Goal: Transaction & Acquisition: Download file/media

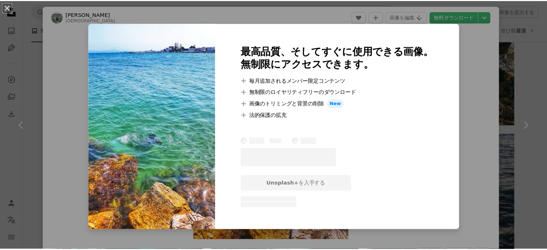
scroll to position [16254, 0]
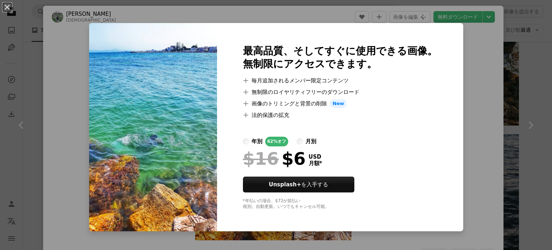
click at [461, 86] on div "An X shape 最高品質、そしてすぐに使用できる画像。 無制限にアクセスできます。 A plus sign 毎月追加されるメンバー限定コンテンツ A p…" at bounding box center [276, 125] width 552 height 250
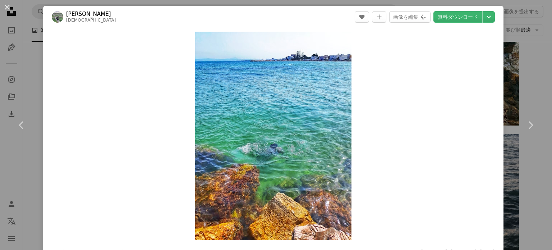
click at [533, 66] on div "An X shape Chevron left Chevron right Christian Gabi christian80gabi A heart A …" at bounding box center [276, 125] width 552 height 250
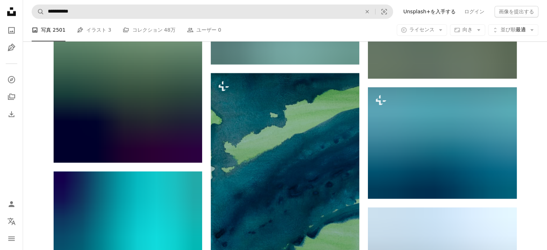
scroll to position [28552, 0]
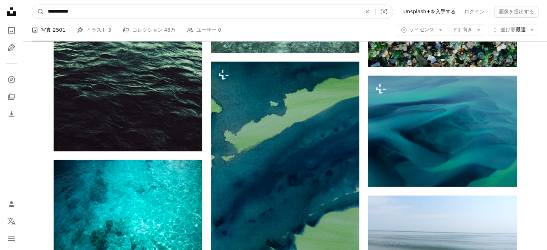
click at [84, 14] on input "**********" at bounding box center [201, 12] width 315 height 14
drag, startPoint x: 81, startPoint y: 13, endPoint x: 33, endPoint y: 14, distance: 47.5
click at [34, 14] on form "**********" at bounding box center [212, 11] width 361 height 14
type input "****"
click at [32, 5] on button "A magnifying glass" at bounding box center [38, 12] width 12 height 14
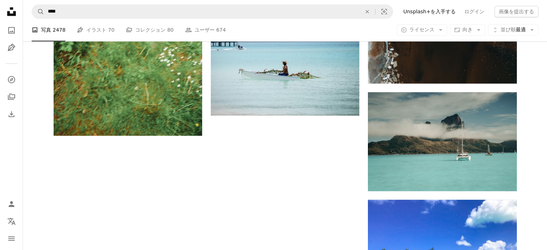
scroll to position [935, 0]
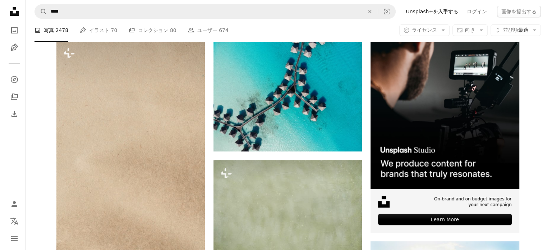
scroll to position [117, 0]
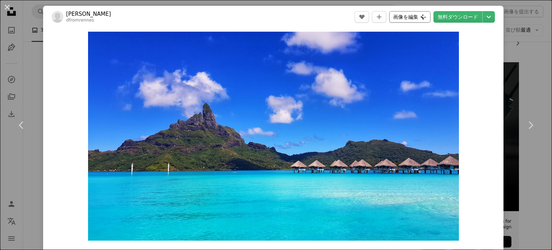
click at [416, 19] on button "画像を編集 Plus sign for Unsplash+" at bounding box center [409, 17] width 41 height 12
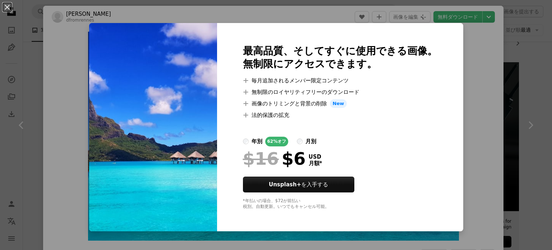
click at [469, 40] on div "An X shape 最高品質、そしてすぐに使用できる画像。 無制限にアクセスできます。 A plus sign 毎月追加されるメンバー限定コンテンツ A p…" at bounding box center [276, 125] width 552 height 250
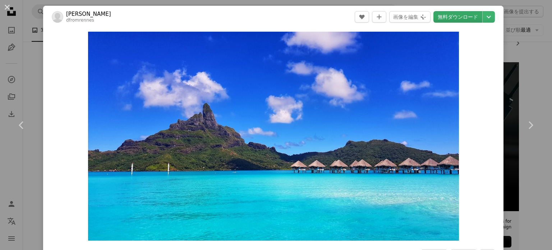
click at [472, 17] on link "無料ダウンロード" at bounding box center [458, 17] width 49 height 12
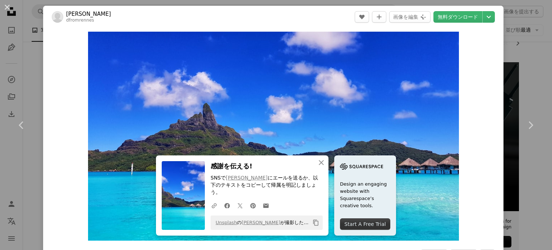
click at [319, 223] on icon "Copy content" at bounding box center [316, 222] width 6 height 6
click at [268, 181] on link "[PERSON_NAME]" at bounding box center [247, 178] width 42 height 6
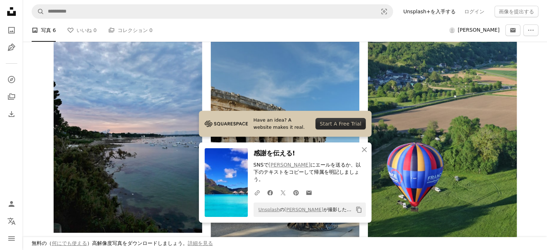
scroll to position [180, 0]
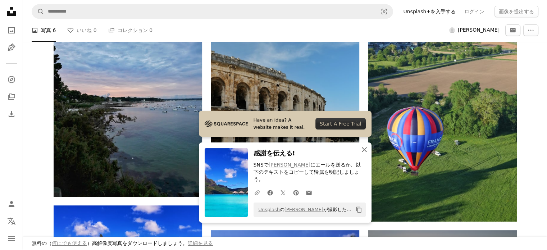
click at [364, 152] on icon "button" at bounding box center [364, 149] width 5 height 5
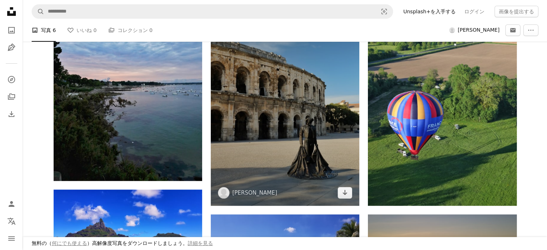
scroll to position [108, 0]
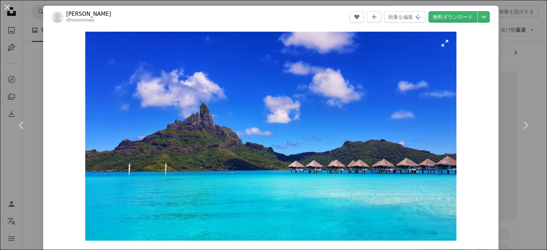
scroll to position [117, 0]
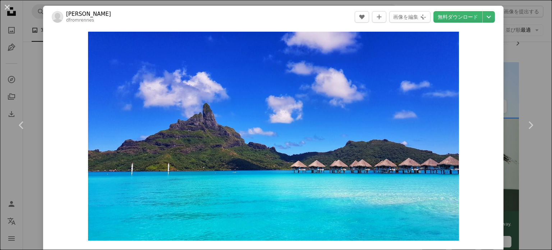
click at [35, 56] on div "An X shape Chevron left Chevron right [PERSON_NAME] dfromrennes A heart A plus …" at bounding box center [276, 125] width 552 height 250
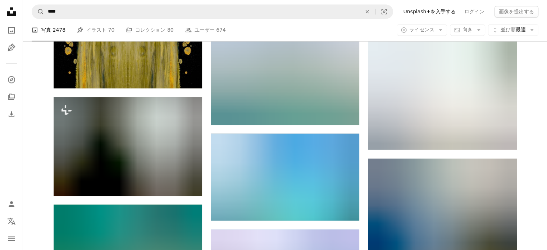
scroll to position [1268, 0]
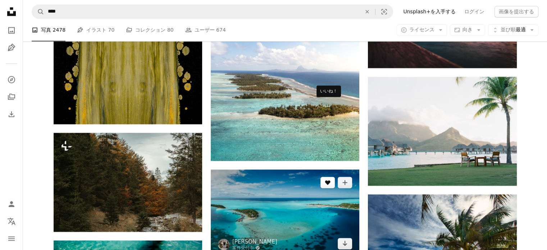
click at [328, 180] on icon "いいね！" at bounding box center [327, 182] width 5 height 5
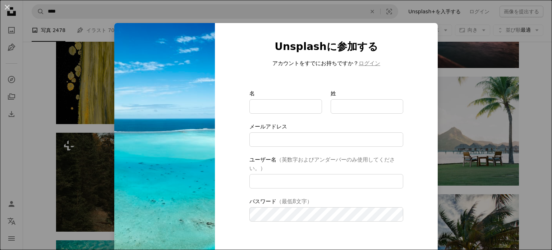
click at [455, 136] on div "An X shape Unsplashに参加する アカウントをすでにお持ちですか？ ログイン 名 姓 メールアドレス ユーザー名 （英数字およびアンダーバーの…" at bounding box center [276, 125] width 552 height 250
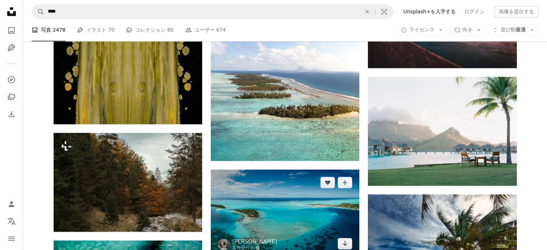
click at [312, 169] on img at bounding box center [285, 212] width 149 height 87
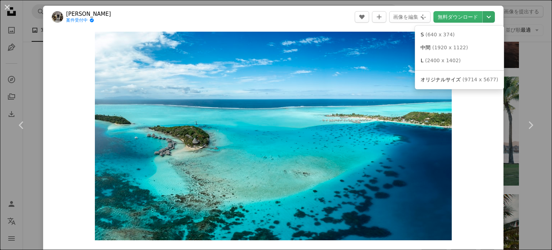
click at [483, 17] on icon "Chevron down" at bounding box center [489, 17] width 12 height 9
click at [446, 59] on span "( 2400 x 1402 )" at bounding box center [443, 61] width 36 height 6
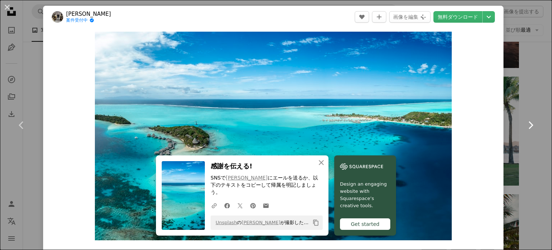
click at [525, 125] on icon "Chevron right" at bounding box center [531, 125] width 12 height 12
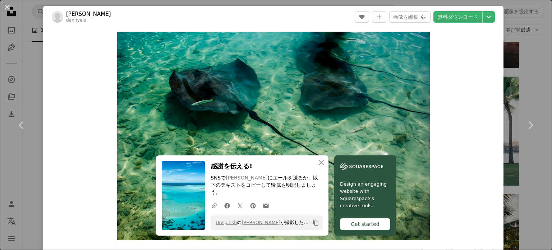
click at [510, 72] on div "An X shape Chevron left Chevron right An X shape 閉じる 感謝を伝える! SNSで [PERSON_NAME]…" at bounding box center [276, 125] width 552 height 250
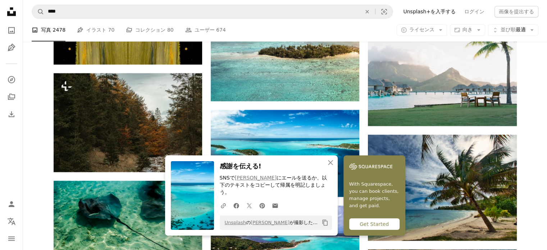
scroll to position [1340, 0]
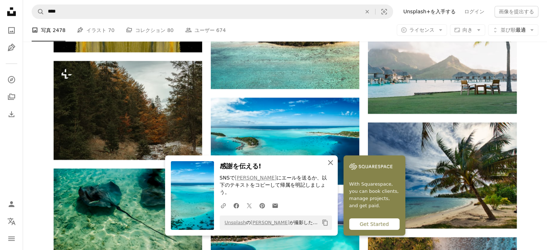
click at [335, 167] on icon "An X shape" at bounding box center [330, 162] width 9 height 9
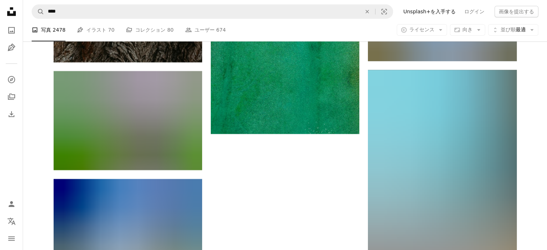
scroll to position [3533, 0]
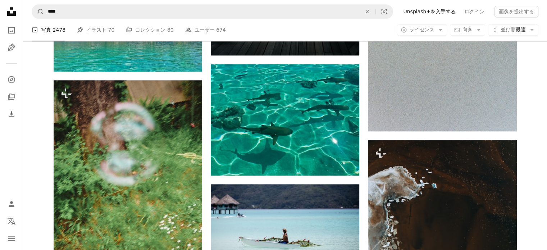
scroll to position [588, 0]
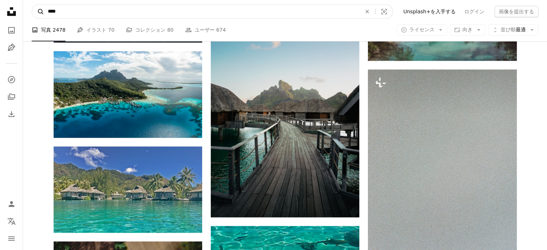
drag, startPoint x: 68, startPoint y: 11, endPoint x: 34, endPoint y: 14, distance: 33.5
click at [34, 14] on form "A magnifying glass **** An X shape Visual search" at bounding box center [212, 11] width 361 height 14
type input "*****"
click at [32, 5] on button "A magnifying glass" at bounding box center [38, 12] width 12 height 14
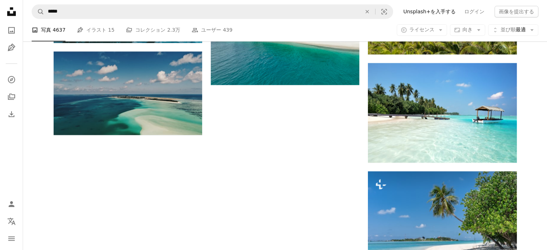
scroll to position [1026, 0]
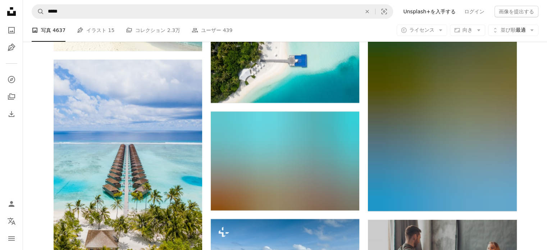
scroll to position [2860, 0]
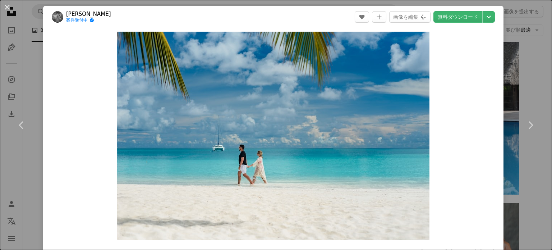
click at [528, 66] on div "An X shape Chevron left Chevron right [PERSON_NAME] 案件受付中 A checkmark inside of…" at bounding box center [276, 125] width 552 height 250
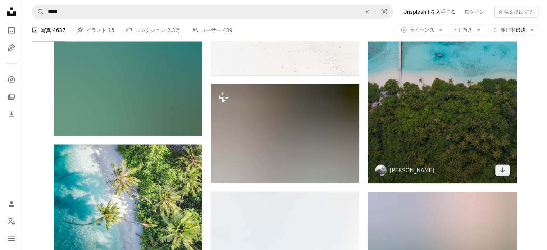
scroll to position [4082, 0]
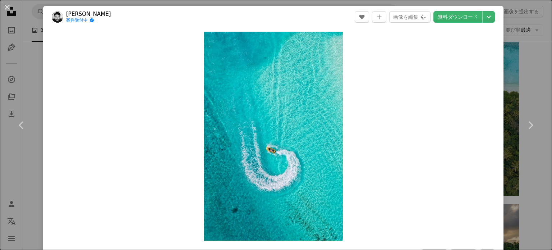
click at [525, 50] on div "An X shape Chevron left Chevron right [PERSON_NAME] 案件受付中 A checkmark inside of…" at bounding box center [276, 125] width 552 height 250
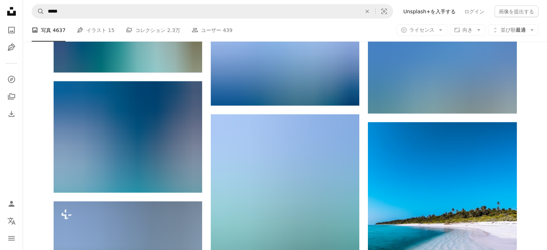
scroll to position [12641, 0]
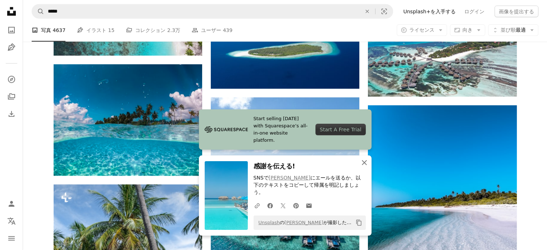
click at [363, 165] on icon "button" at bounding box center [364, 162] width 5 height 5
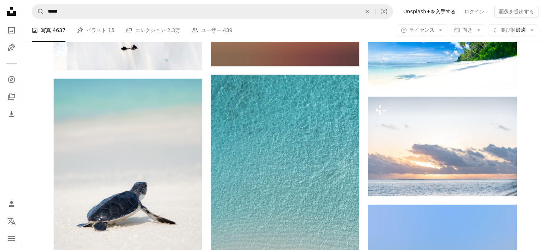
scroll to position [13791, 0]
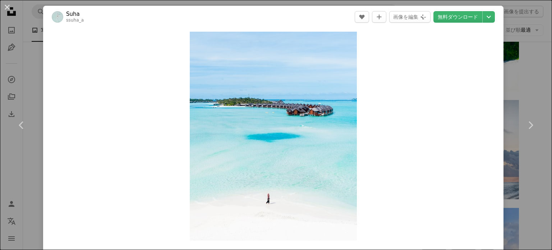
click at [517, 177] on div "An X shape Chevron left Chevron right Suha ssuha_a A heart A plus sign 画像を編集 Pl…" at bounding box center [276, 125] width 552 height 250
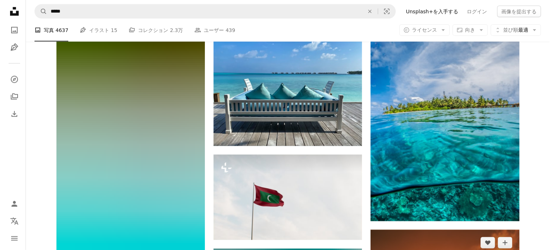
scroll to position [17999, 0]
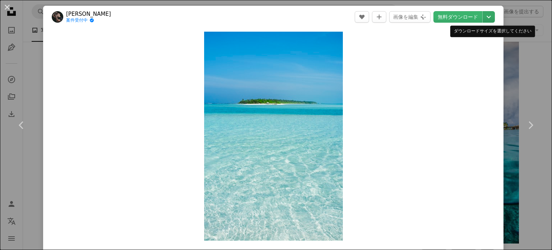
click at [483, 19] on icon "Chevron down" at bounding box center [489, 17] width 12 height 9
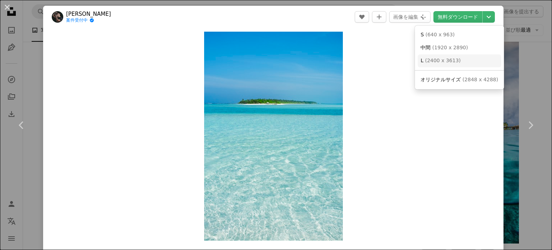
click at [446, 64] on span "L ( 2400 x 3613 )" at bounding box center [441, 60] width 40 height 7
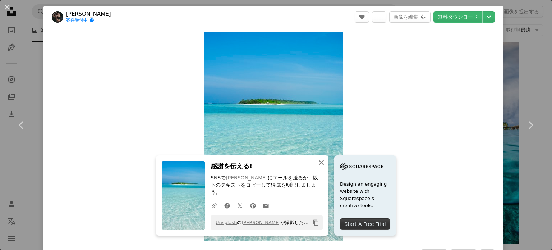
click at [324, 165] on icon "button" at bounding box center [321, 162] width 5 height 5
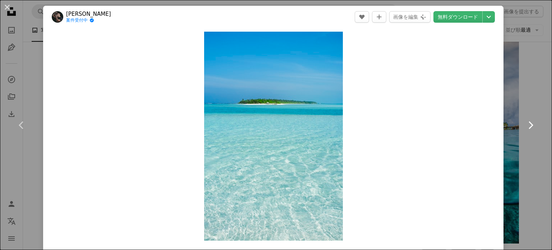
click at [526, 99] on link "Chevron right" at bounding box center [530, 125] width 43 height 69
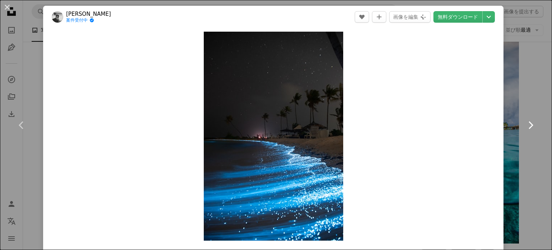
click at [512, 117] on link "Chevron right" at bounding box center [530, 125] width 43 height 69
